Goal: Use online tool/utility: Use online tool/utility

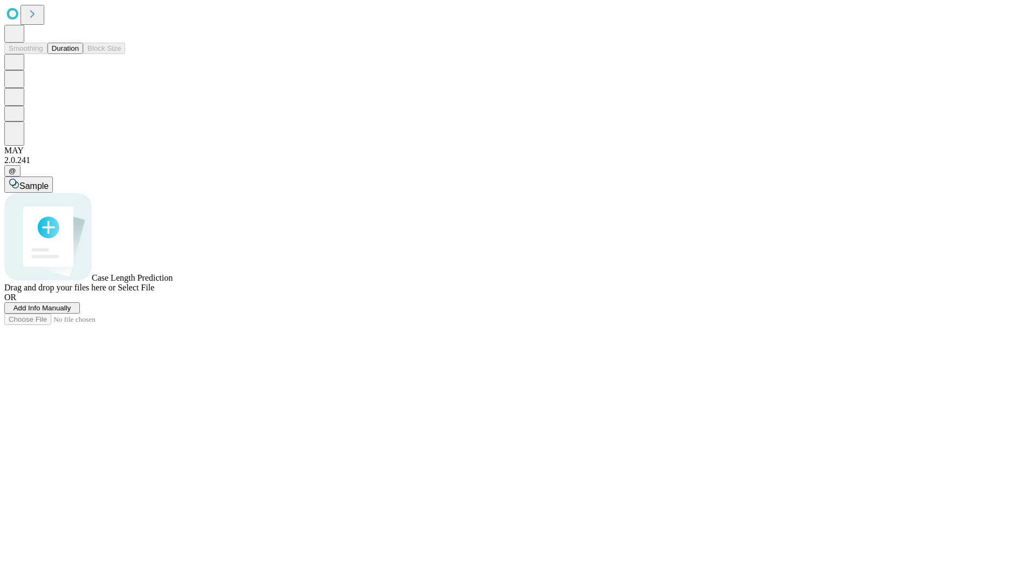
click at [79, 54] on button "Duration" at bounding box center [65, 48] width 36 height 11
click at [49, 181] on span "Sample" at bounding box center [33, 185] width 29 height 9
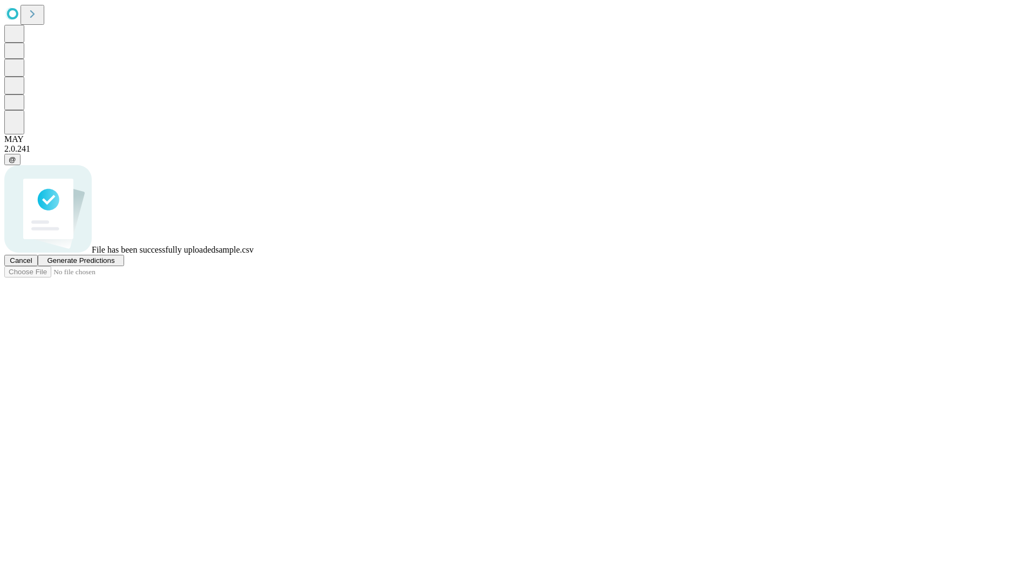
click at [114, 264] on span "Generate Predictions" at bounding box center [80, 260] width 67 height 8
